Goal: Transaction & Acquisition: Purchase product/service

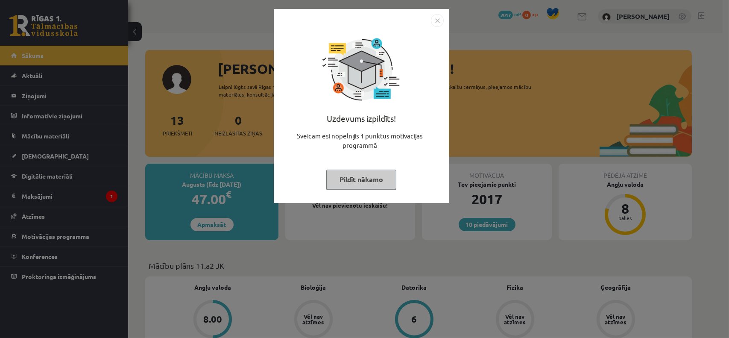
click at [437, 23] on img "Close" at bounding box center [437, 20] width 13 height 13
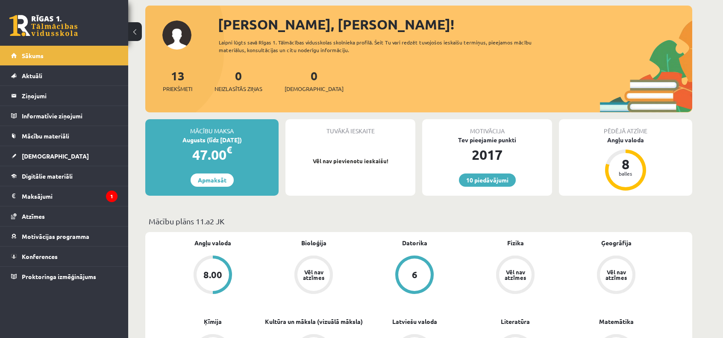
scroll to position [45, 0]
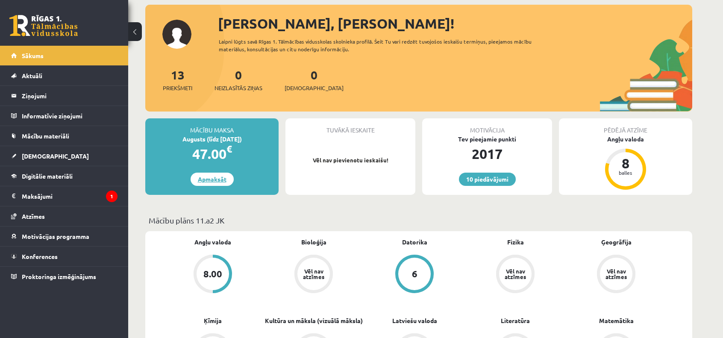
click at [215, 179] on link "Apmaksāt" at bounding box center [211, 179] width 43 height 13
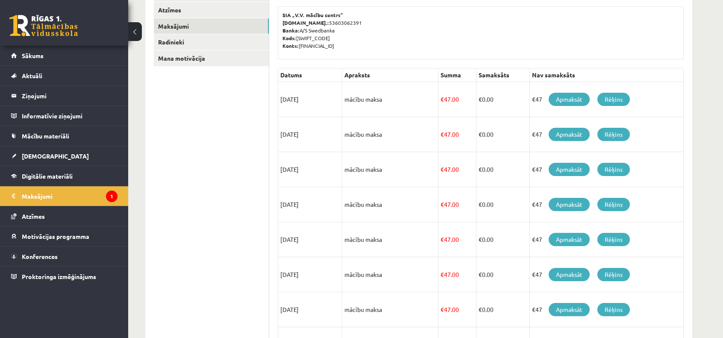
scroll to position [111, 0]
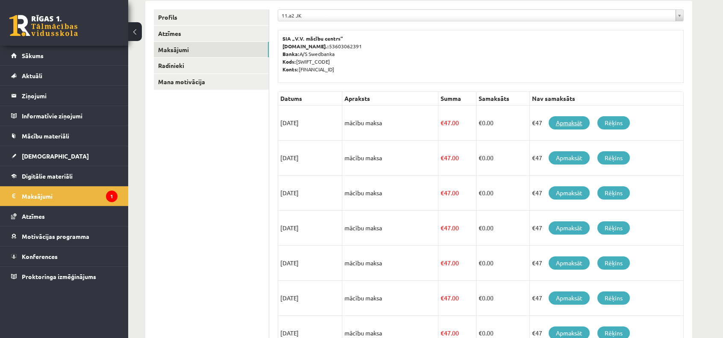
click at [567, 123] on link "Apmaksāt" at bounding box center [568, 122] width 41 height 13
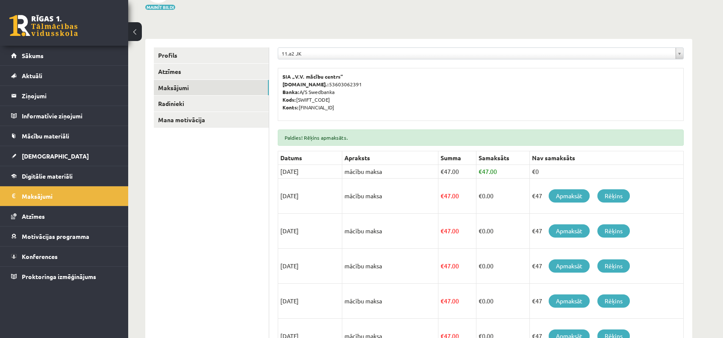
scroll to position [73, 0]
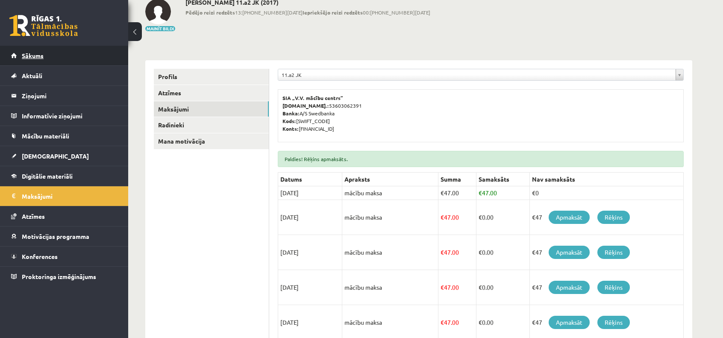
click at [53, 56] on link "Sākums" at bounding box center [64, 56] width 106 height 20
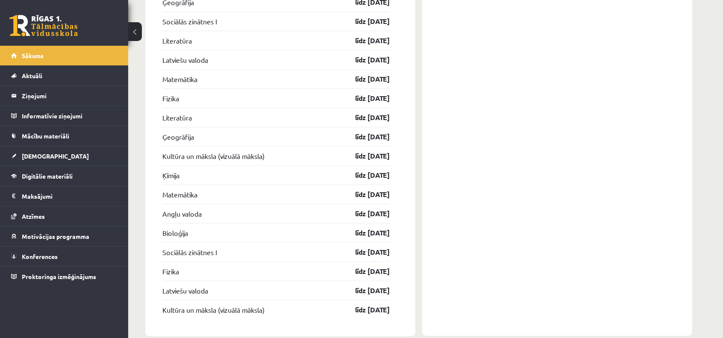
scroll to position [1504, 0]
